Goal: Task Accomplishment & Management: Complete application form

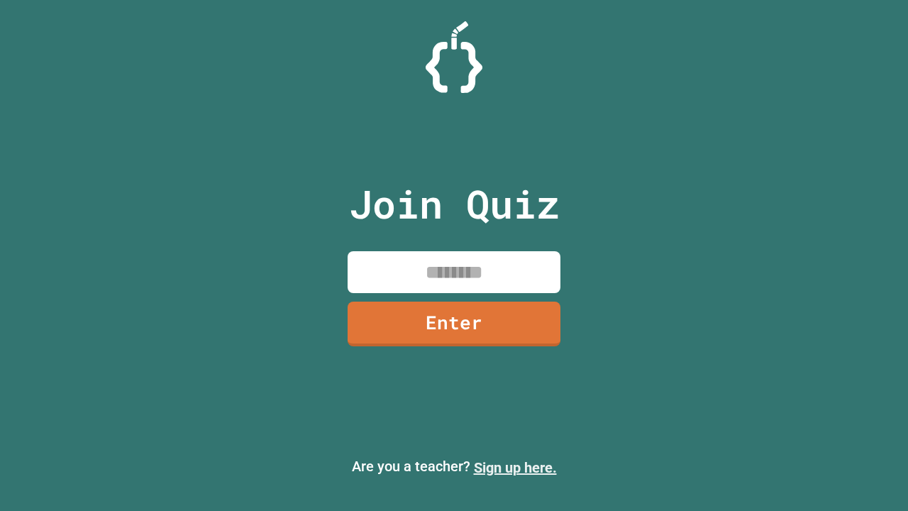
click at [515, 467] on link "Sign up here." at bounding box center [515, 467] width 83 height 17
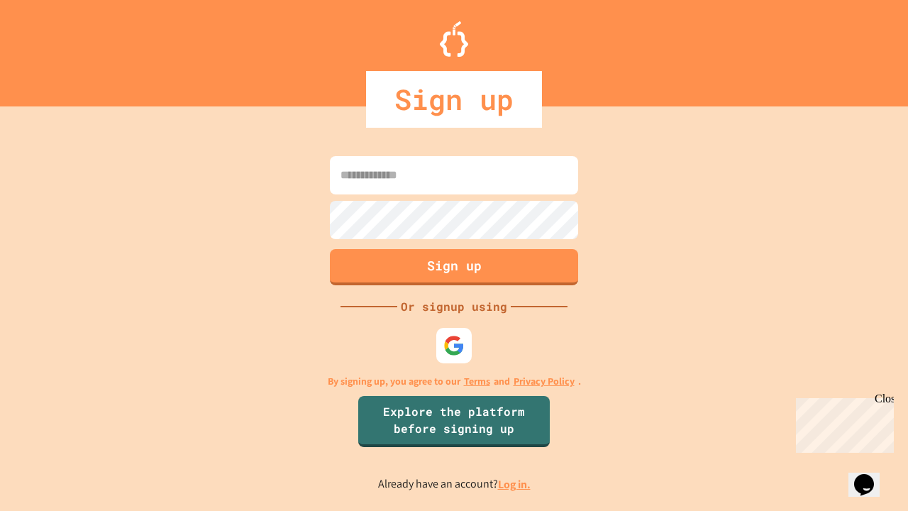
click at [515, 484] on link "Log in." at bounding box center [514, 483] width 33 height 15
